Goal: Transaction & Acquisition: Purchase product/service

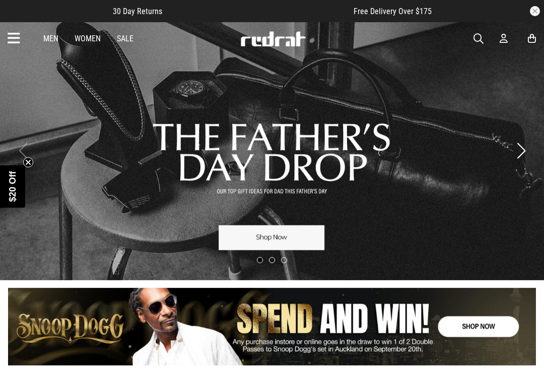
click at [55, 13] on article "30 Day Returns Free Delivery Over $175" at bounding box center [272, 11] width 544 height 22
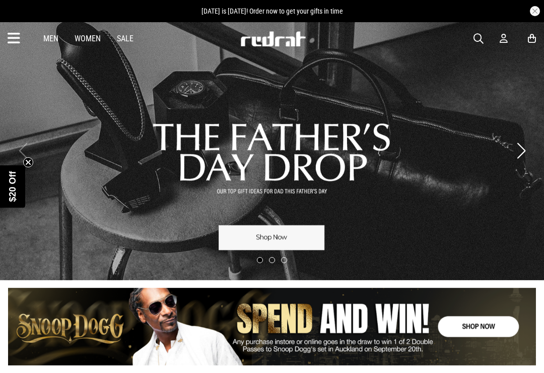
click at [118, 5] on article "[DATE] is [DATE]! Order now to get your gifts in time" at bounding box center [272, 11] width 544 height 22
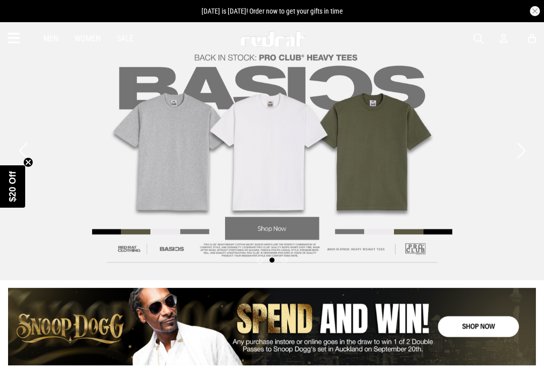
click at [17, 5] on article "[DATE] is [DATE]! Order now to get your gifts in time" at bounding box center [272, 11] width 544 height 22
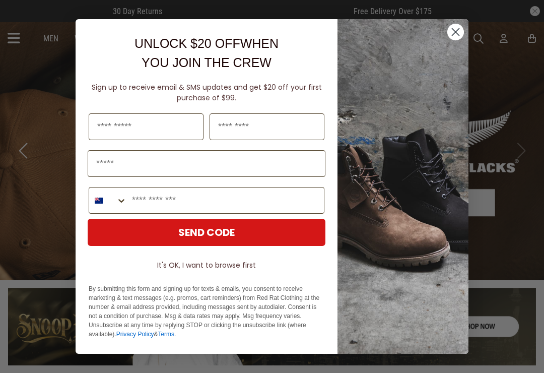
click at [459, 36] on icon "Close dialog" at bounding box center [456, 32] width 7 height 7
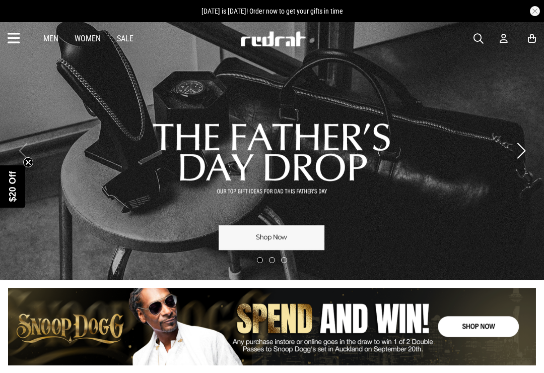
click at [48, 7] on article "[DATE] is [DATE]! Order now to get your gifts in time" at bounding box center [272, 11] width 544 height 22
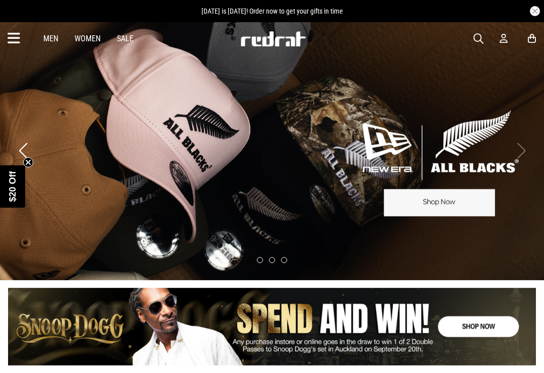
click at [17, 37] on icon at bounding box center [14, 38] width 13 height 17
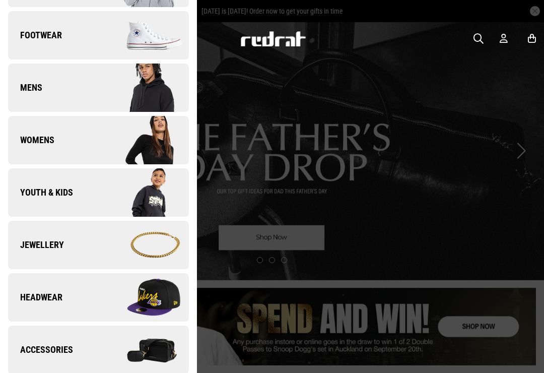
scroll to position [98, 0]
click at [167, 310] on img at bounding box center [143, 297] width 90 height 50
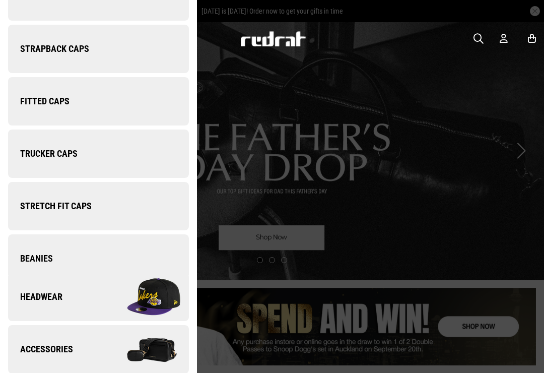
scroll to position [0, 0]
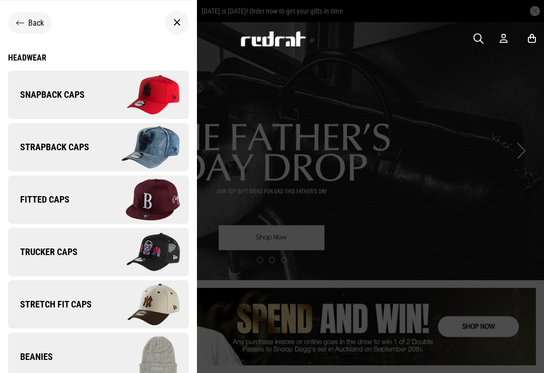
click at [105, 94] on img at bounding box center [143, 95] width 90 height 50
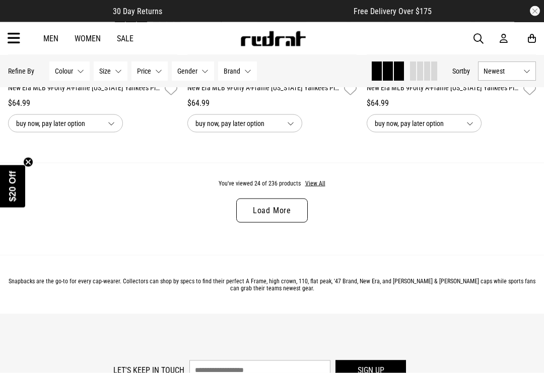
scroll to position [2575, 0]
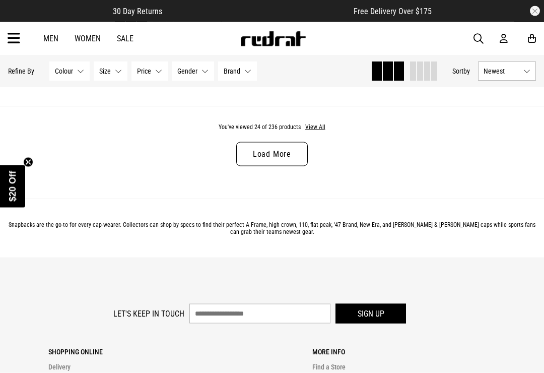
click at [290, 160] on link "Load More" at bounding box center [272, 154] width 72 height 24
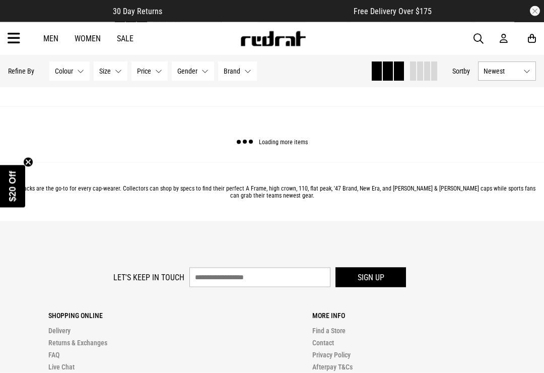
scroll to position [2576, 0]
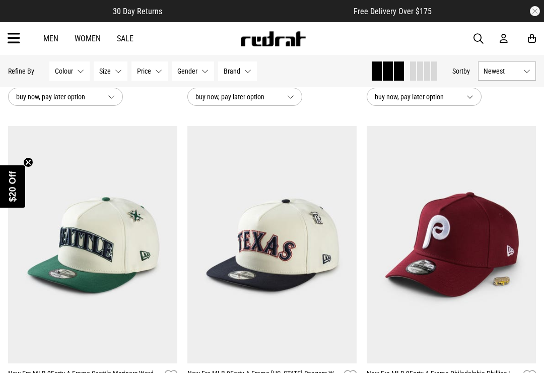
scroll to position [439, 0]
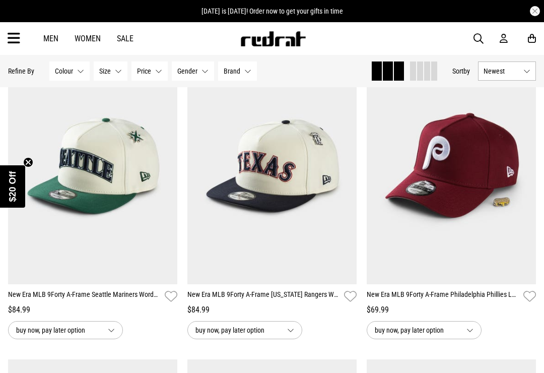
click at [436, 160] on img at bounding box center [451, 165] width 169 height 237
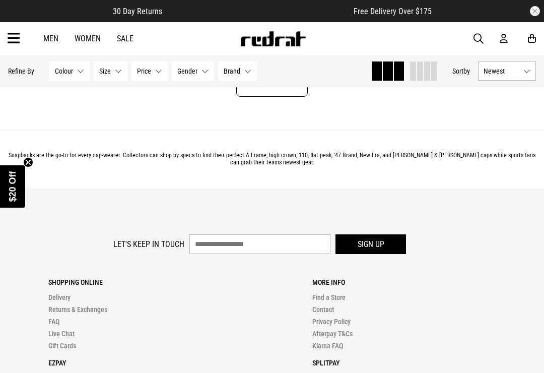
scroll to position [2614, 0]
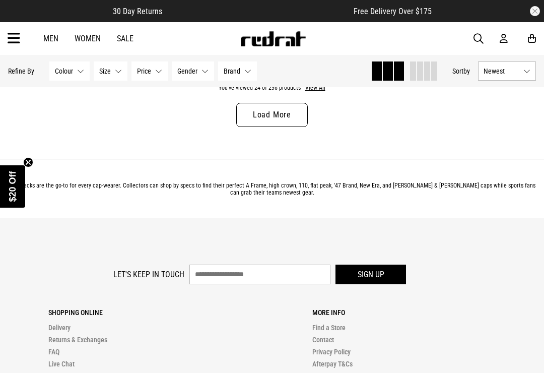
click at [291, 122] on link "Load More" at bounding box center [272, 115] width 72 height 24
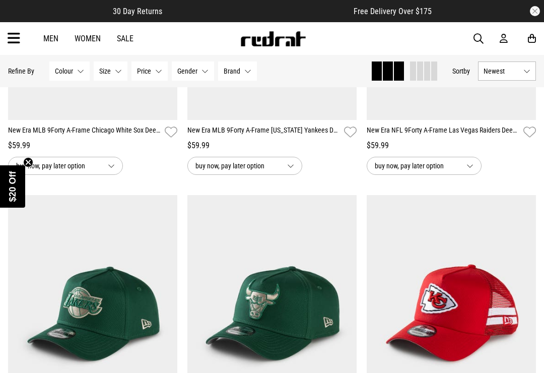
scroll to position [4870, 0]
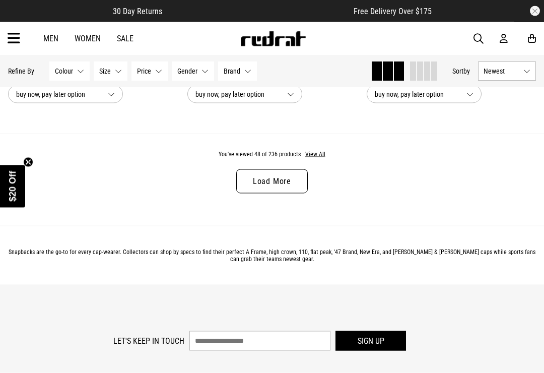
click at [292, 194] on link "Load More" at bounding box center [272, 181] width 72 height 24
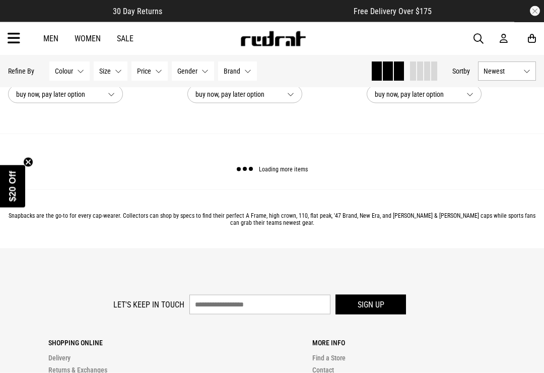
scroll to position [5046, 0]
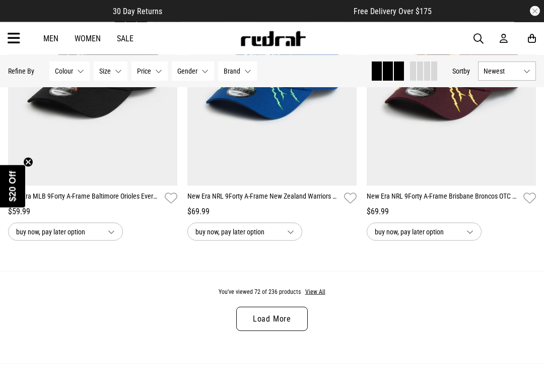
scroll to position [7575, 0]
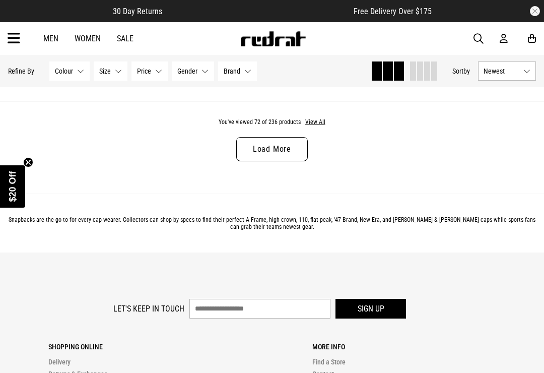
click at [293, 161] on link "Load More" at bounding box center [272, 149] width 72 height 24
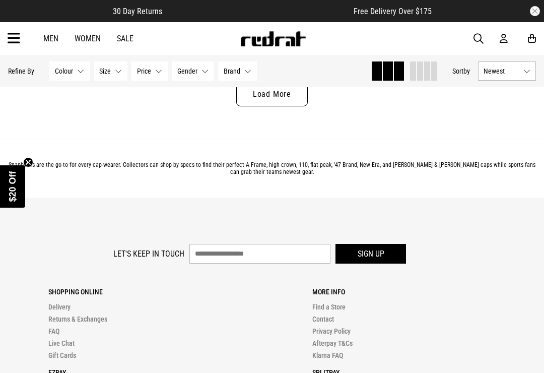
scroll to position [10093, 0]
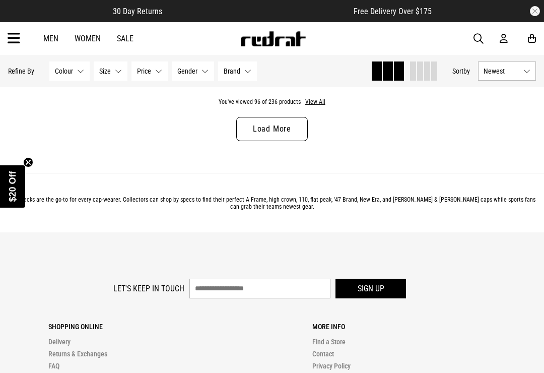
click at [290, 141] on link "Load More" at bounding box center [272, 129] width 72 height 24
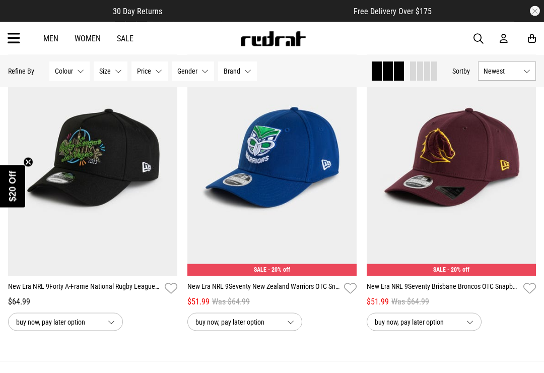
scroll to position [12352, 0]
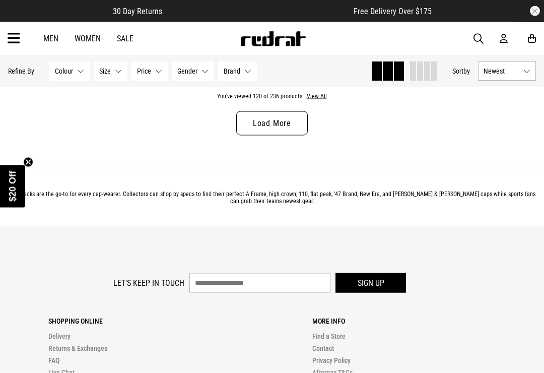
click at [296, 136] on link "Load More" at bounding box center [272, 123] width 72 height 24
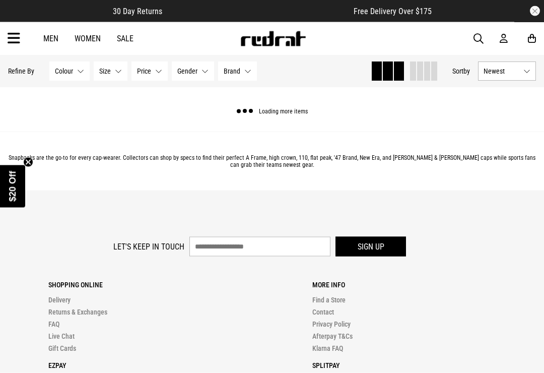
scroll to position [12596, 0]
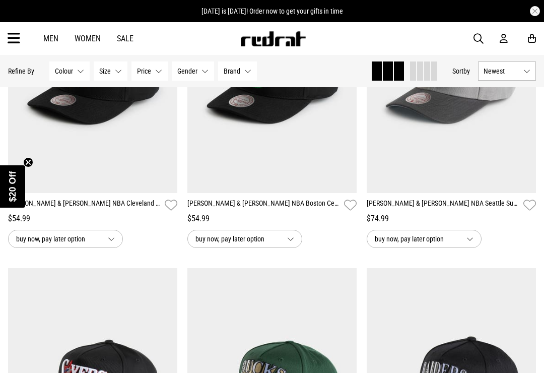
scroll to position [14772, 0]
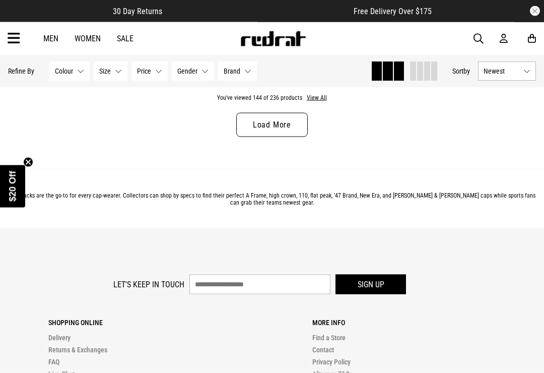
click at [297, 137] on link "Load More" at bounding box center [272, 125] width 72 height 24
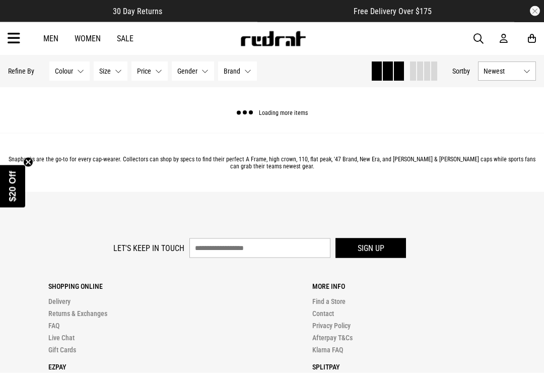
scroll to position [15092, 0]
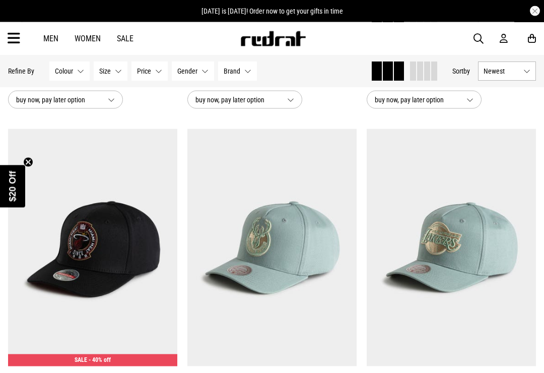
scroll to position [15967, 0]
